Goal: Task Accomplishment & Management: Manage account settings

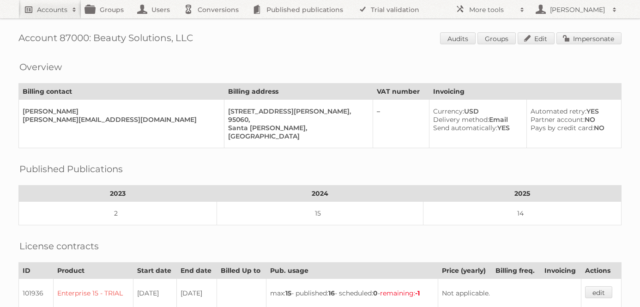
click at [44, 14] on link "Accounts" at bounding box center [49, 9] width 63 height 18
type input"] "price shoes"
click at [213, 24] on input "Search" at bounding box center [220, 31] width 14 height 14
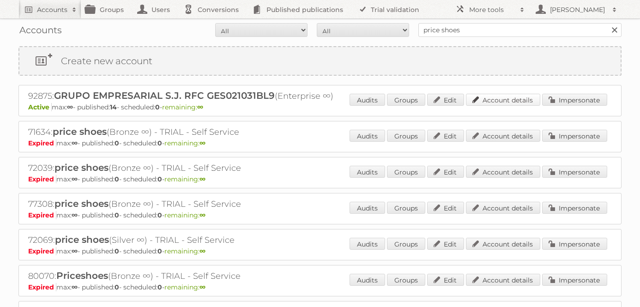
click at [515, 99] on link "Account details" at bounding box center [503, 100] width 74 height 12
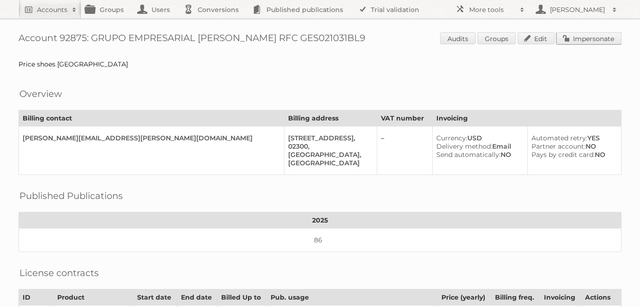
click at [589, 39] on link "Impersonate" at bounding box center [588, 38] width 65 height 12
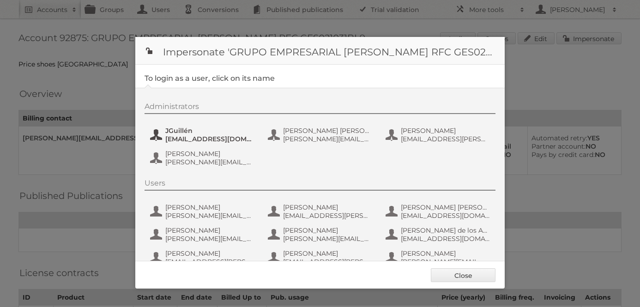
click at [184, 138] on span "[EMAIL_ADDRESS][DOMAIN_NAME]" at bounding box center [210, 139] width 90 height 8
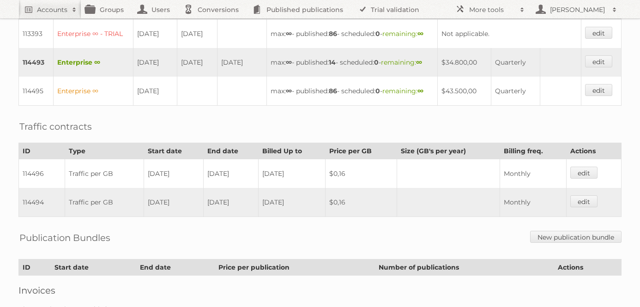
scroll to position [371, 0]
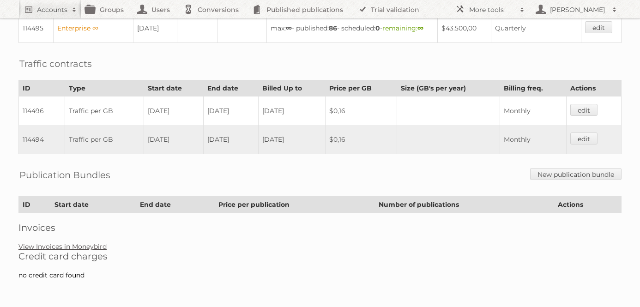
click at [80, 247] on link "View Invoices in Moneybird" at bounding box center [62, 246] width 88 height 8
